Goal: Check status: Check status

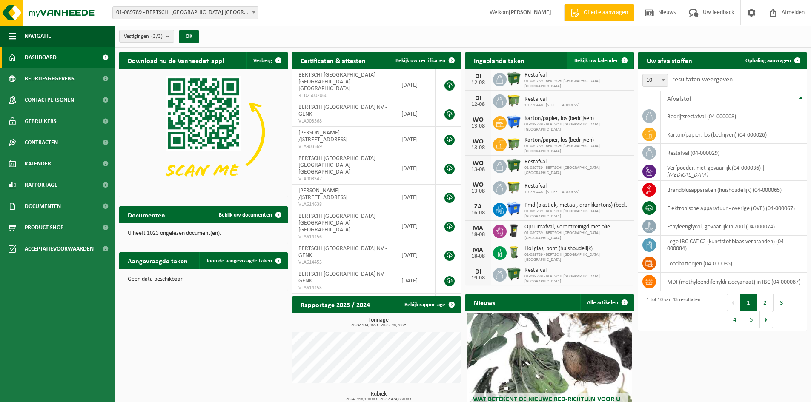
click at [590, 61] on span "Bekijk uw kalender" at bounding box center [596, 61] width 44 height 6
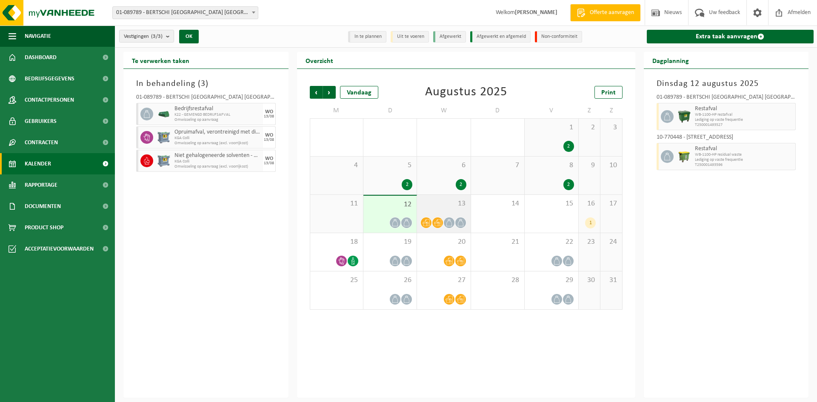
click at [423, 221] on icon at bounding box center [426, 222] width 7 height 7
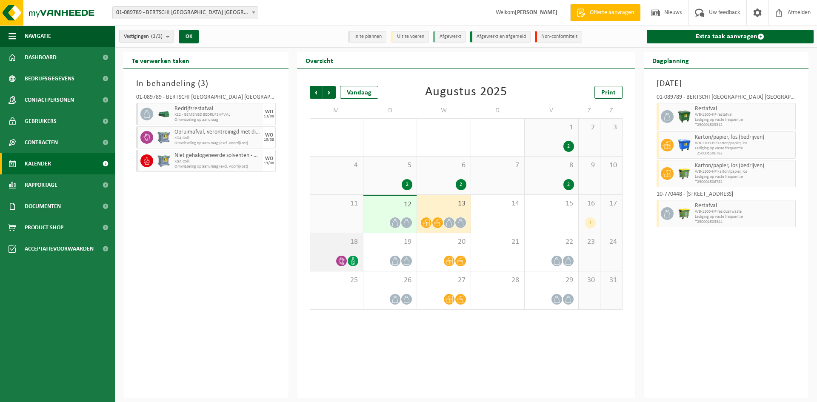
click at [349, 249] on div "18" at bounding box center [336, 252] width 53 height 38
